Goal: Information Seeking & Learning: Learn about a topic

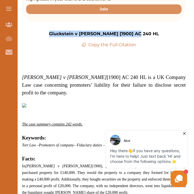
drag, startPoint x: 147, startPoint y: 33, endPoint x: 59, endPoint y: 33, distance: 87.7
click at [59, 33] on div "Gluckstein v [PERSON_NAME] [1900] AC 240 HL Copy the Full Citation" at bounding box center [104, 40] width 164 height 18
copy p "Gluckstein v [PERSON_NAME] [1900] AC 240 HL"
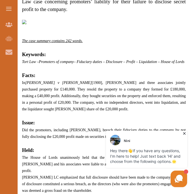
scroll to position [255, 0]
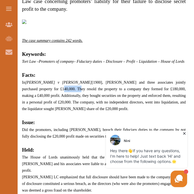
drag, startPoint x: 38, startPoint y: 96, endPoint x: 22, endPoint y: 95, distance: 16.0
click at [22, 95] on span "In Gluckstein v [PERSON_NAME] [1900], [PERSON_NAME] and three associates jointl…" at bounding box center [104, 96] width 164 height 31
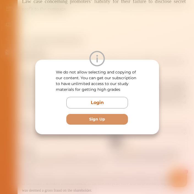
click at [139, 36] on div "We do not allow selecting and copying of our content. You can get our subscript…" at bounding box center [97, 97] width 194 height 194
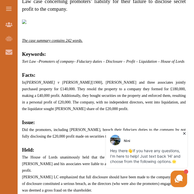
drag, startPoint x: 90, startPoint y: 116, endPoint x: 20, endPoint y: 82, distance: 77.4
copy p "Facts: In Gluckstein v [PERSON_NAME] [1900], [PERSON_NAME] and three associates…"
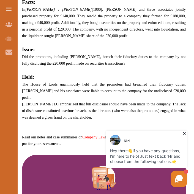
scroll to position [328, 0]
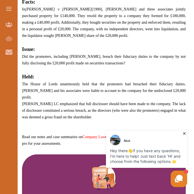
click at [145, 45] on p at bounding box center [104, 42] width 164 height 7
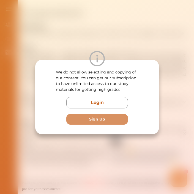
scroll to position [283, 0]
click at [151, 32] on div "We do not allow selecting and copying of our content. You can get our subscript…" at bounding box center [97, 97] width 194 height 194
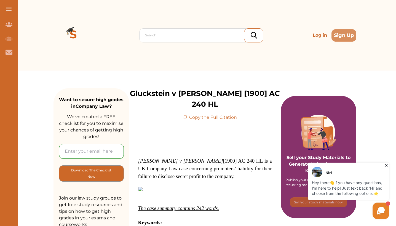
scroll to position [0, 0]
click at [62, 9] on div "Search Log in Sign Up" at bounding box center [204, 35] width 303 height 71
click at [10, 48] on div "Contact Us" at bounding box center [9, 52] width 18 height 14
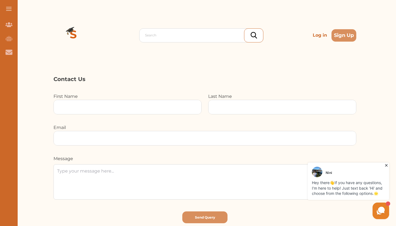
click at [7, 7] on span at bounding box center [9, 7] width 6 height 1
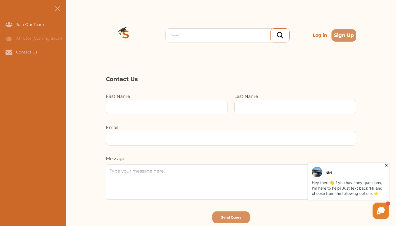
click at [58, 11] on button at bounding box center [58, 9] width 18 height 18
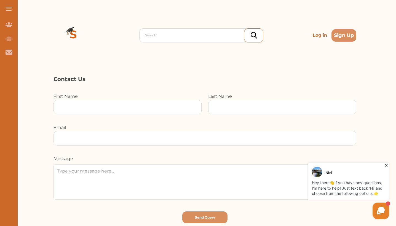
click at [8, 6] on button at bounding box center [9, 9] width 18 height 18
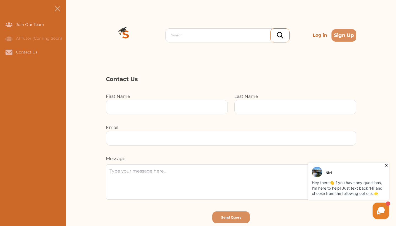
click at [53, 2] on button at bounding box center [58, 9] width 18 height 18
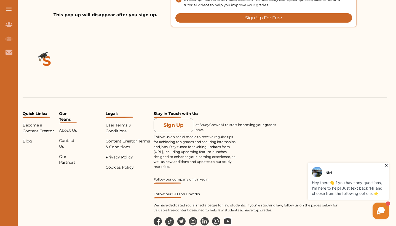
scroll to position [595, 0]
click at [194, 123] on p "at StudyCrowdAI to start improving your grades now." at bounding box center [236, 128] width 83 height 10
drag, startPoint x: 223, startPoint y: 91, endPoint x: 200, endPoint y: 90, distance: 22.9
click at [194, 123] on p "at StudyCrowdAI to start improving your grades now." at bounding box center [236, 128] width 83 height 10
copy p "StudyCrowdAI"
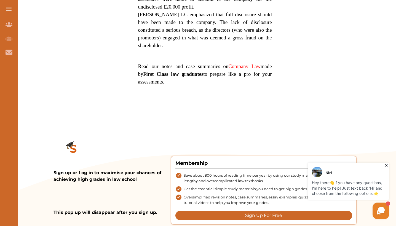
scroll to position [428, 0]
